Goal: Navigation & Orientation: Find specific page/section

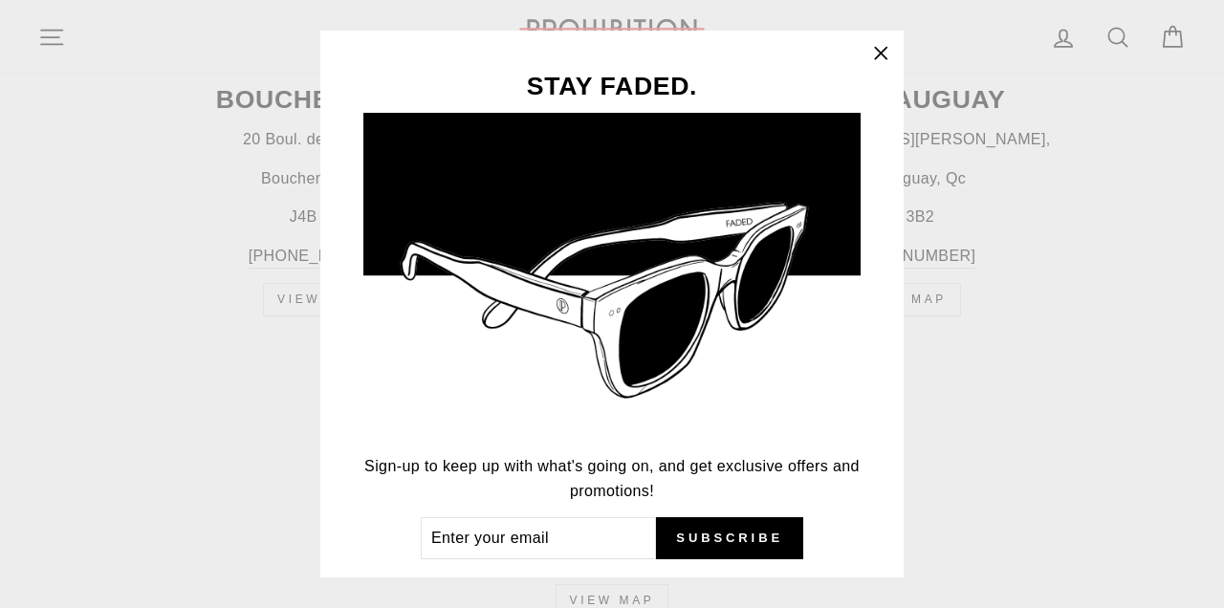
scroll to position [65, 0]
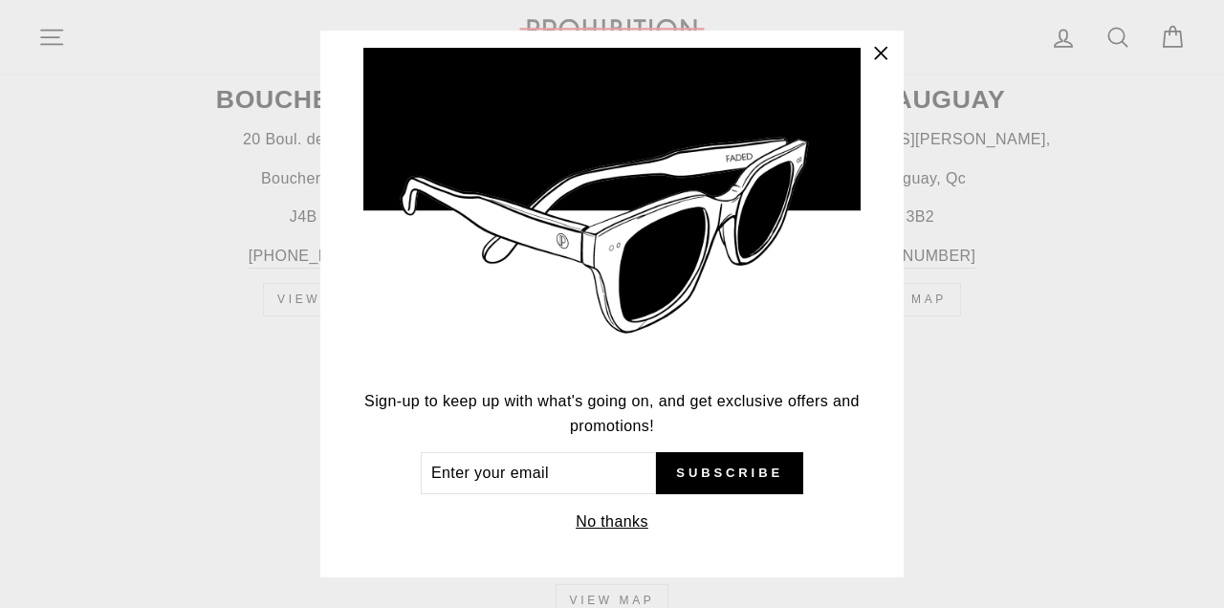
click at [613, 514] on button "No thanks" at bounding box center [612, 522] width 84 height 27
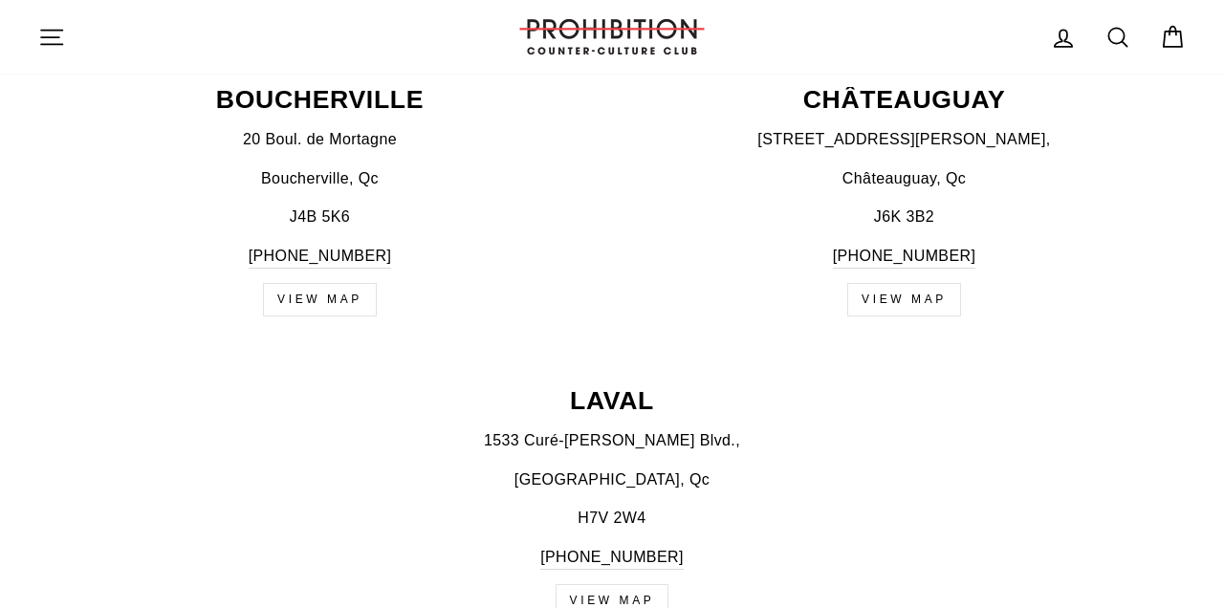
click at [64, 39] on icon "button" at bounding box center [51, 37] width 27 height 27
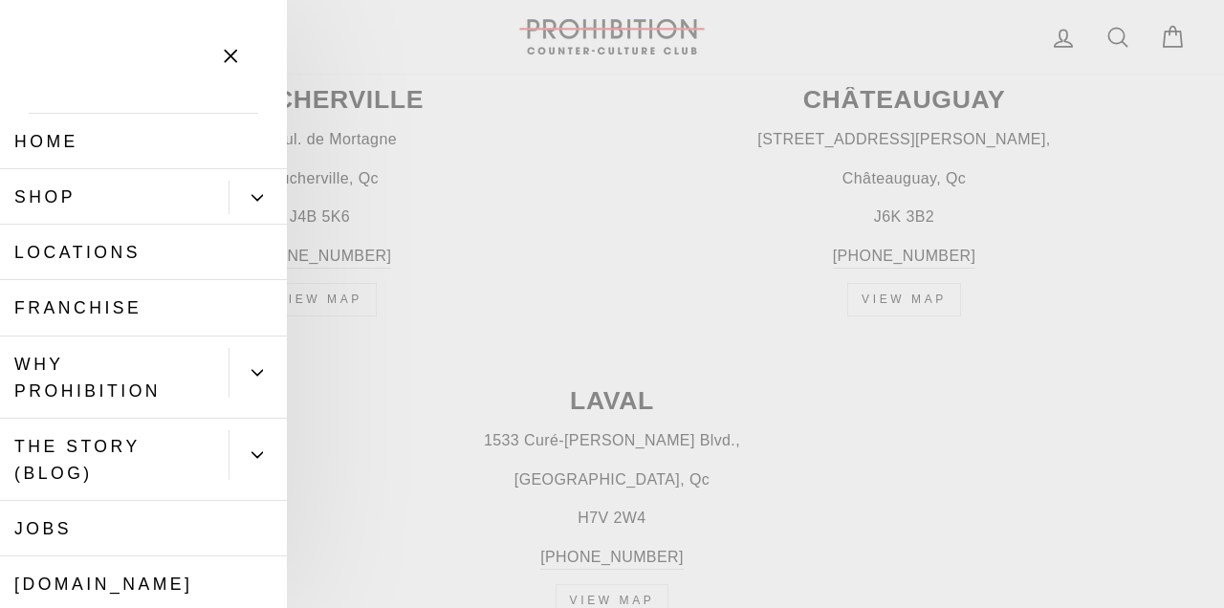
click at [175, 191] on link "Shop" at bounding box center [114, 196] width 228 height 55
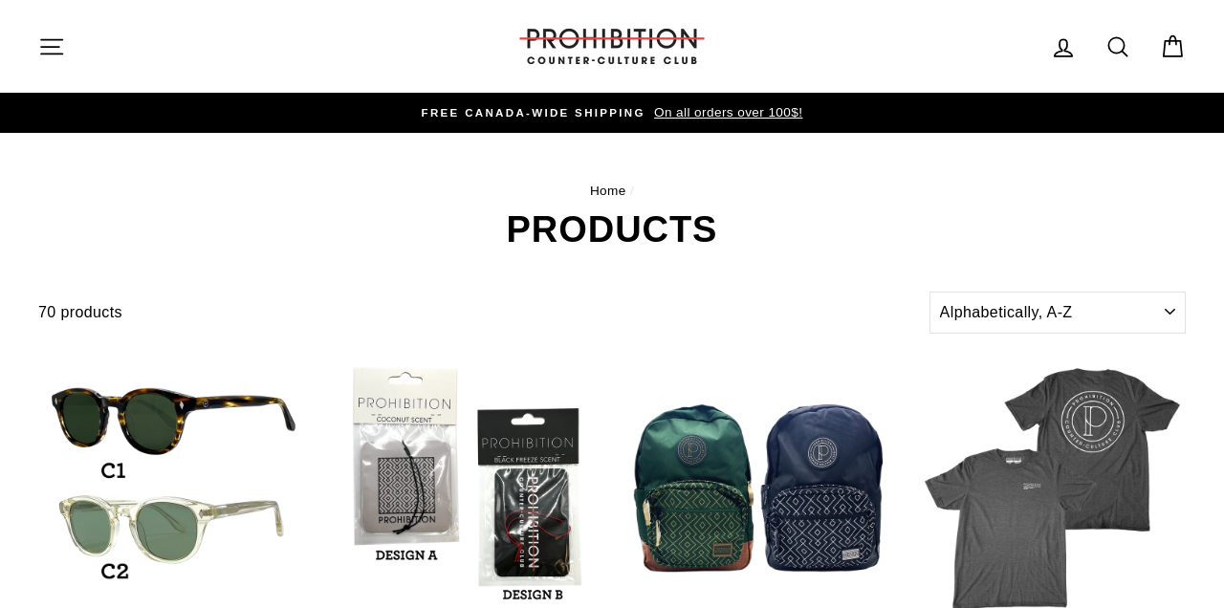
click at [56, 39] on icon "button" at bounding box center [51, 46] width 21 height 14
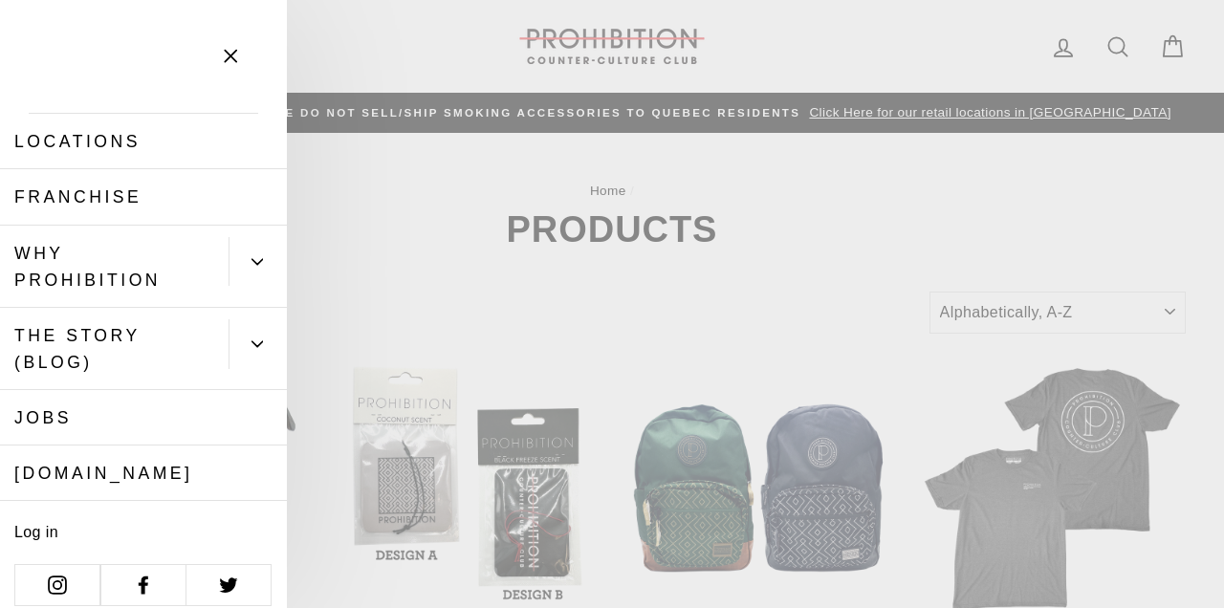
scroll to position [335, 0]
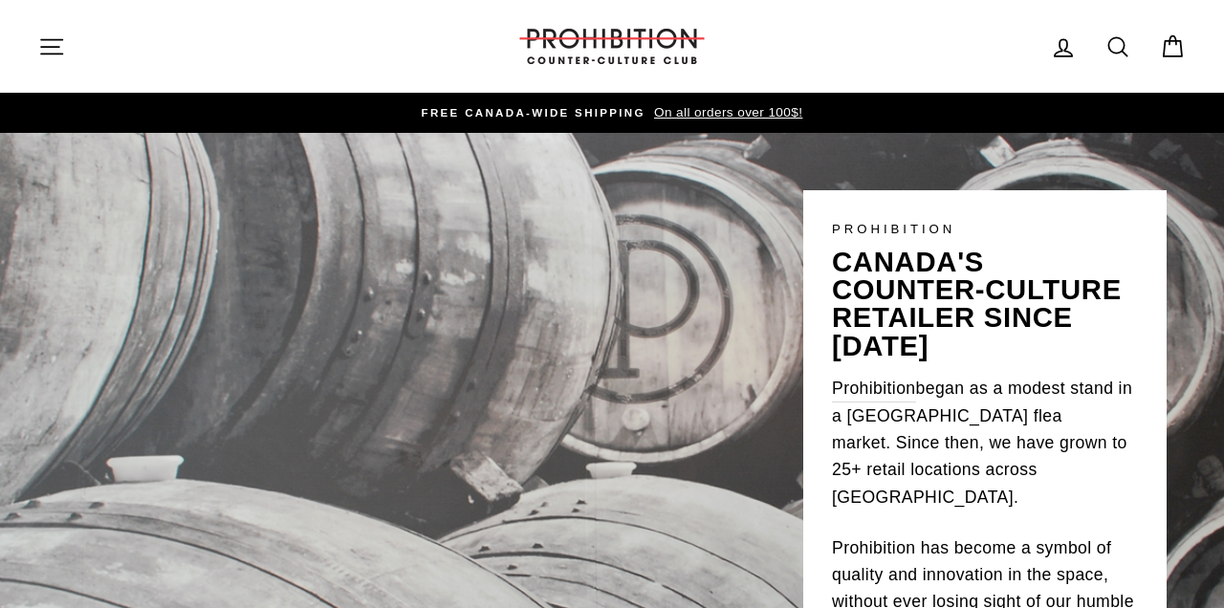
click at [60, 54] on icon "button" at bounding box center [51, 46] width 21 height 14
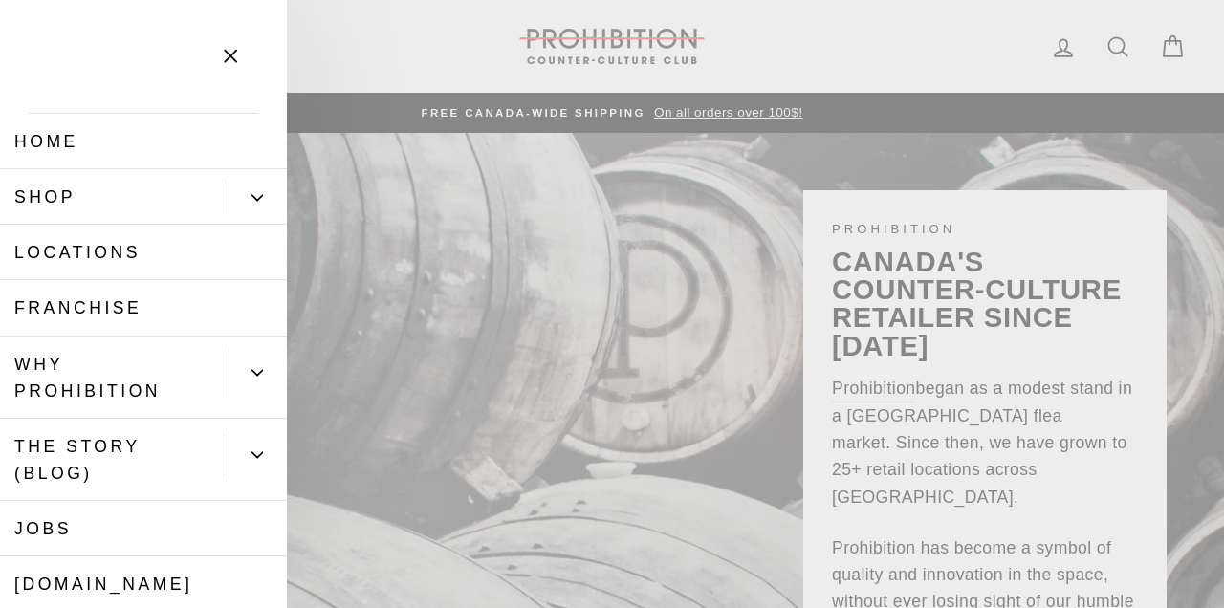
click at [251, 190] on button "Primary" at bounding box center [257, 197] width 58 height 33
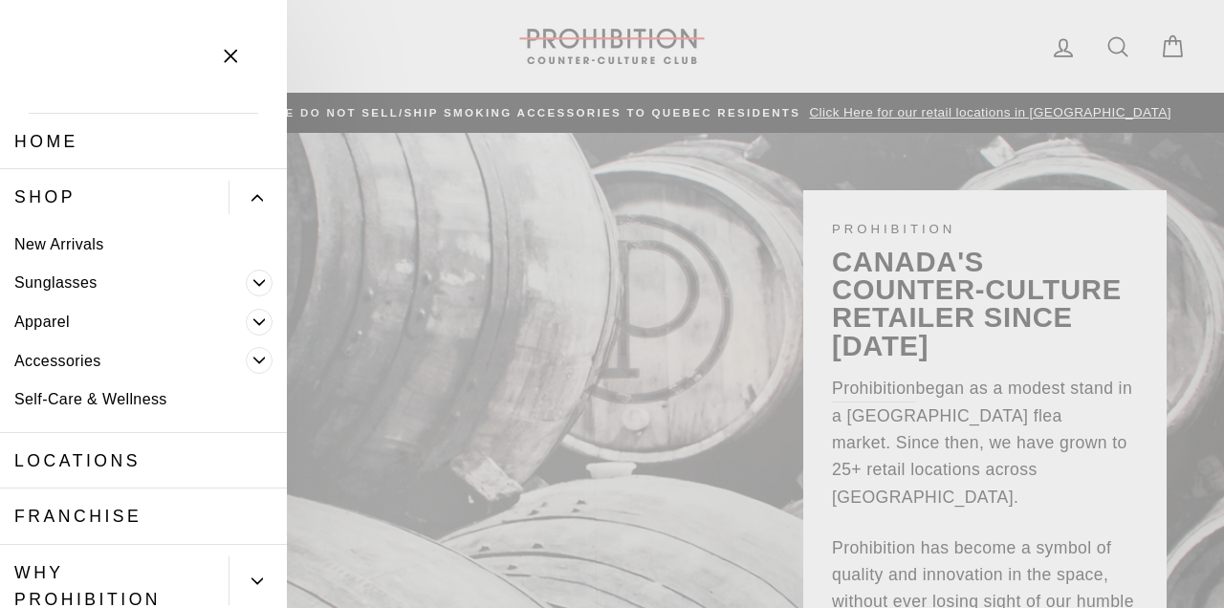
click at [250, 195] on button "Primary" at bounding box center [257, 197] width 58 height 33
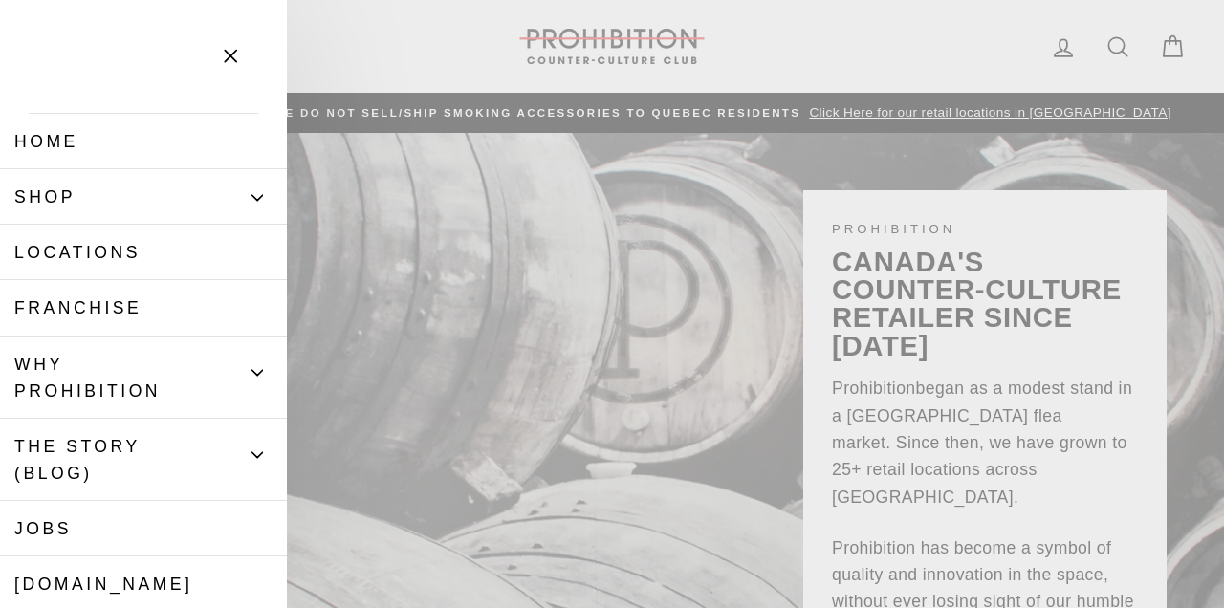
scroll to position [127, 0]
